Goal: Information Seeking & Learning: Learn about a topic

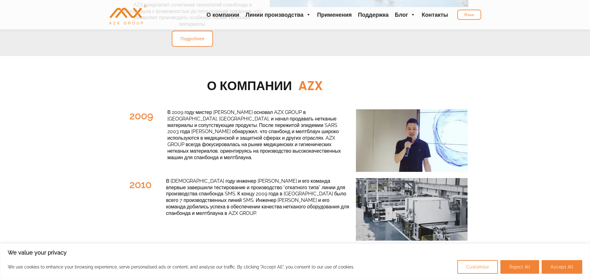
scroll to position [917, 0]
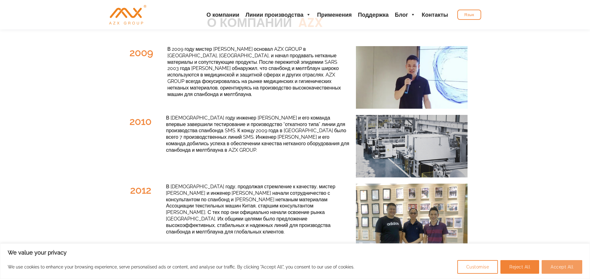
click at [558, 262] on button "Accept All" at bounding box center [561, 267] width 41 height 14
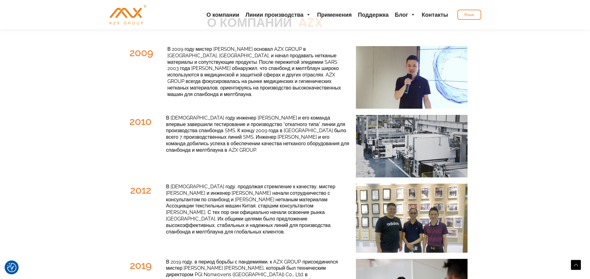
checkbox input "true"
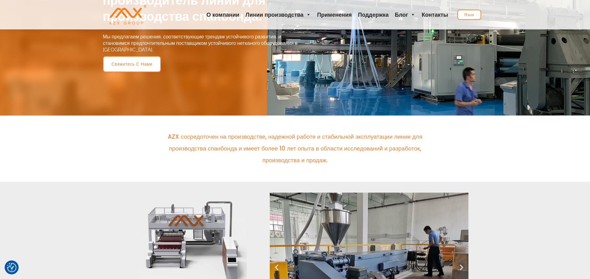
scroll to position [0, 0]
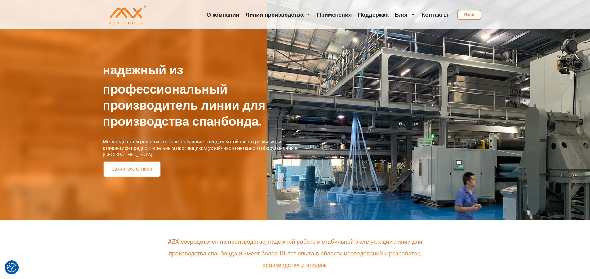
checkbox input "true"
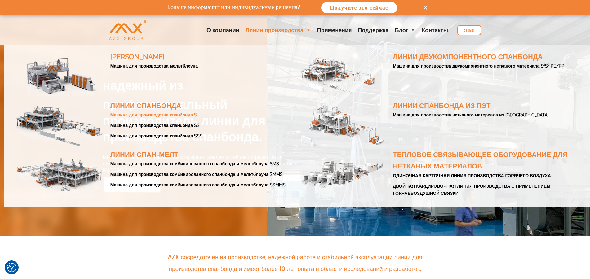
click at [170, 117] on link "Машина для производства спанбонда S" at bounding box center [153, 114] width 86 height 5
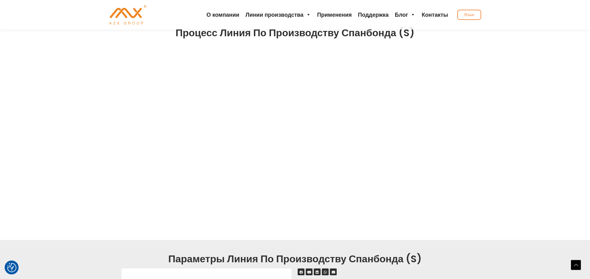
scroll to position [316, 0]
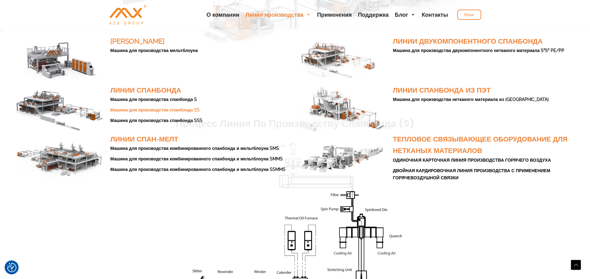
click at [177, 110] on link "Машина для производства спанбонда SS" at bounding box center [154, 110] width 89 height 5
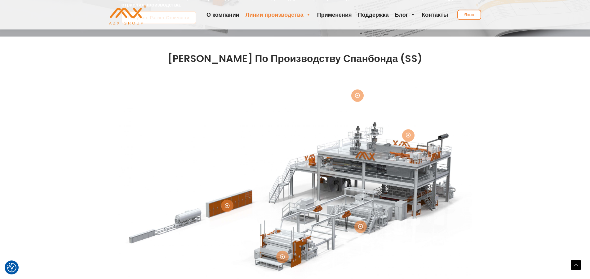
scroll to position [63, 0]
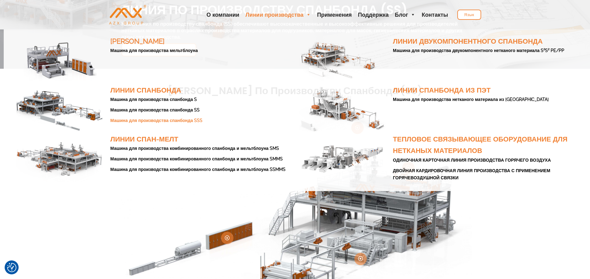
click at [185, 121] on link "Машина для производства спанбонда SSS" at bounding box center [156, 120] width 92 height 5
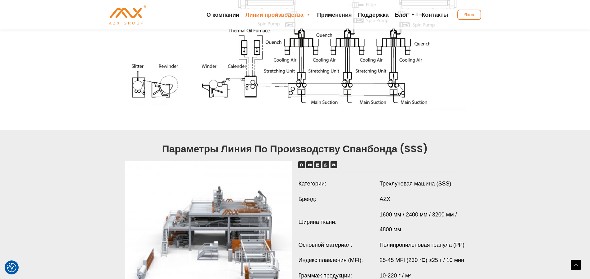
scroll to position [474, 0]
